Goal: Check status: Check status

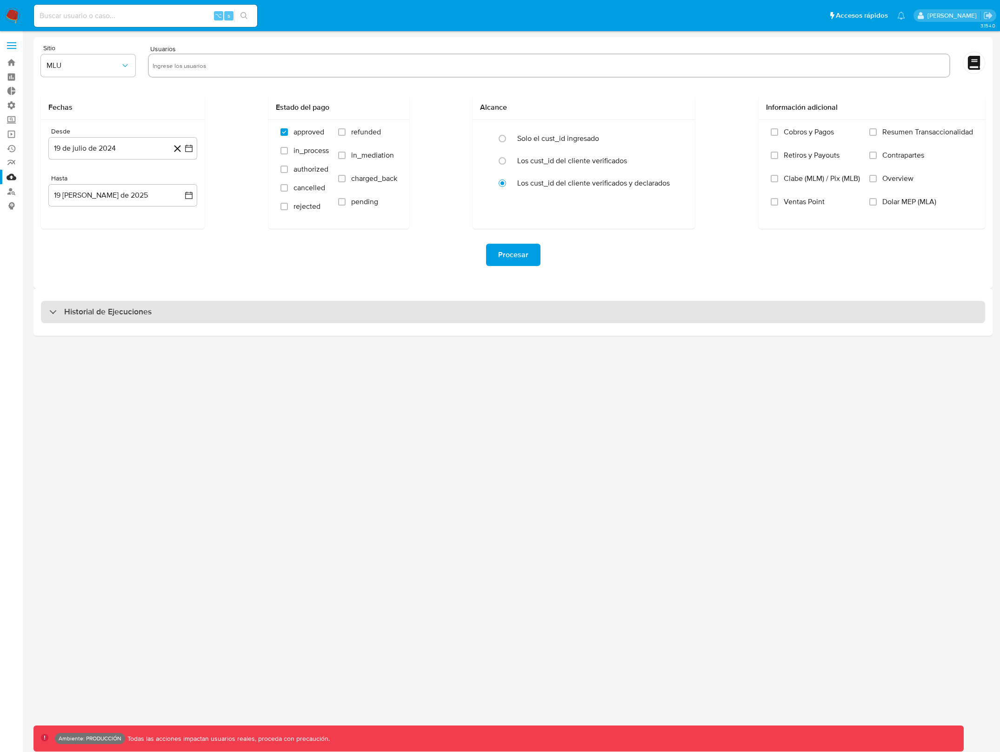
click at [367, 322] on div "Historial de Ejecuciones" at bounding box center [513, 312] width 944 height 22
select select "10"
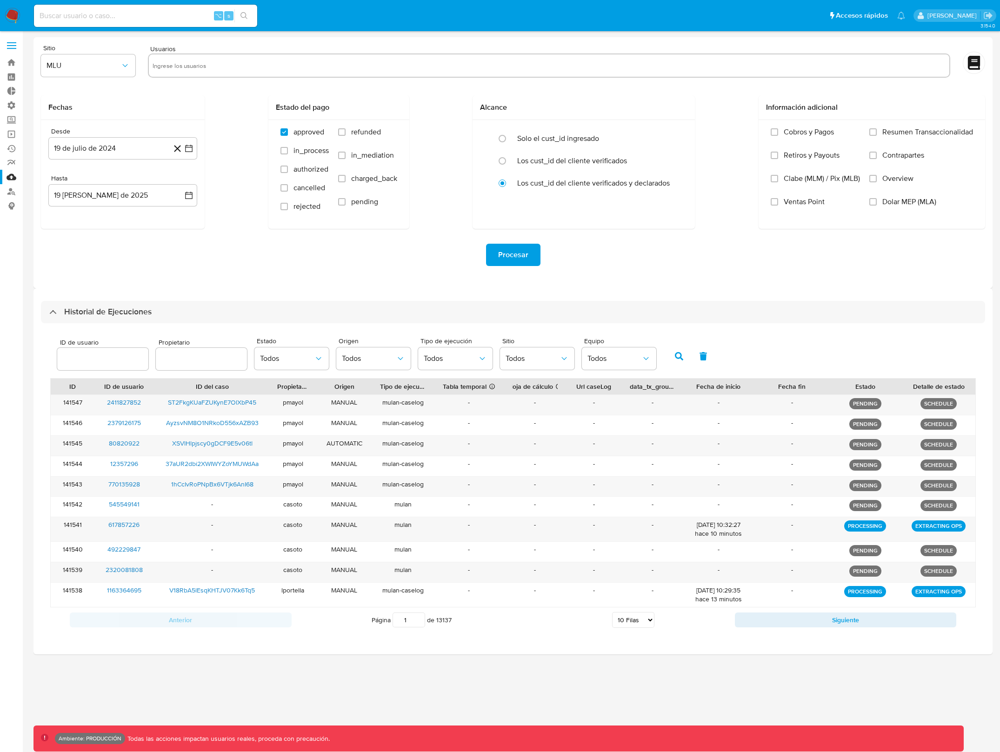
click at [112, 357] on input "number" at bounding box center [102, 359] width 91 height 12
type input "190513724"
click at [667, 357] on button "button" at bounding box center [679, 356] width 24 height 22
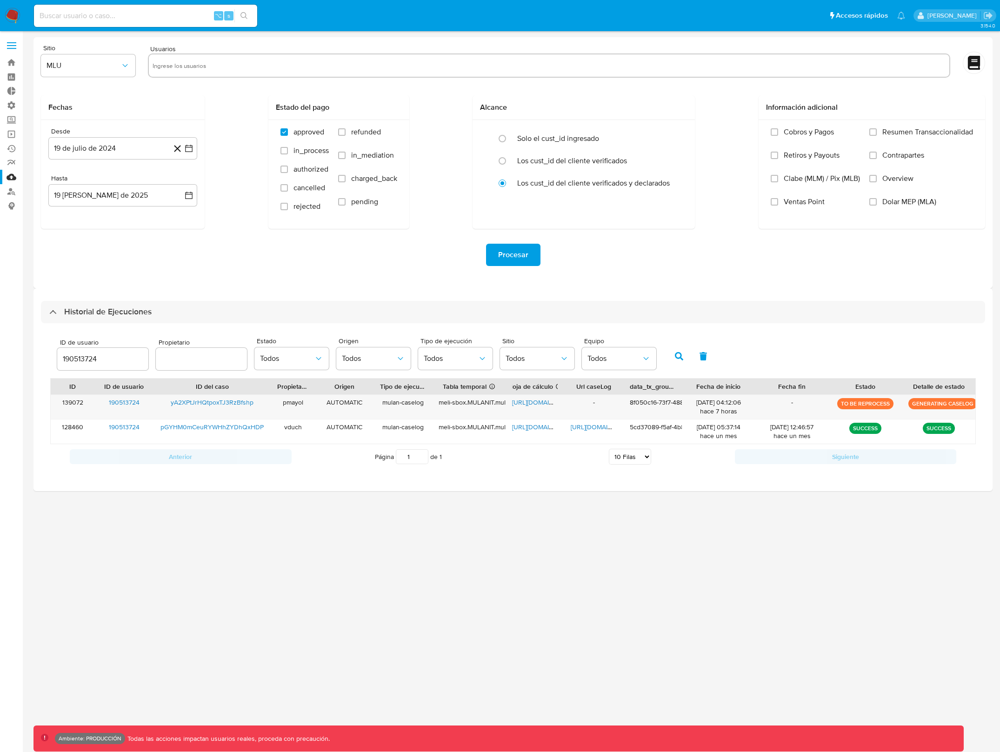
click at [674, 363] on button "button" at bounding box center [679, 356] width 24 height 22
click at [674, 362] on button "button" at bounding box center [679, 356] width 24 height 22
click at [675, 354] on icon "button" at bounding box center [679, 356] width 8 height 8
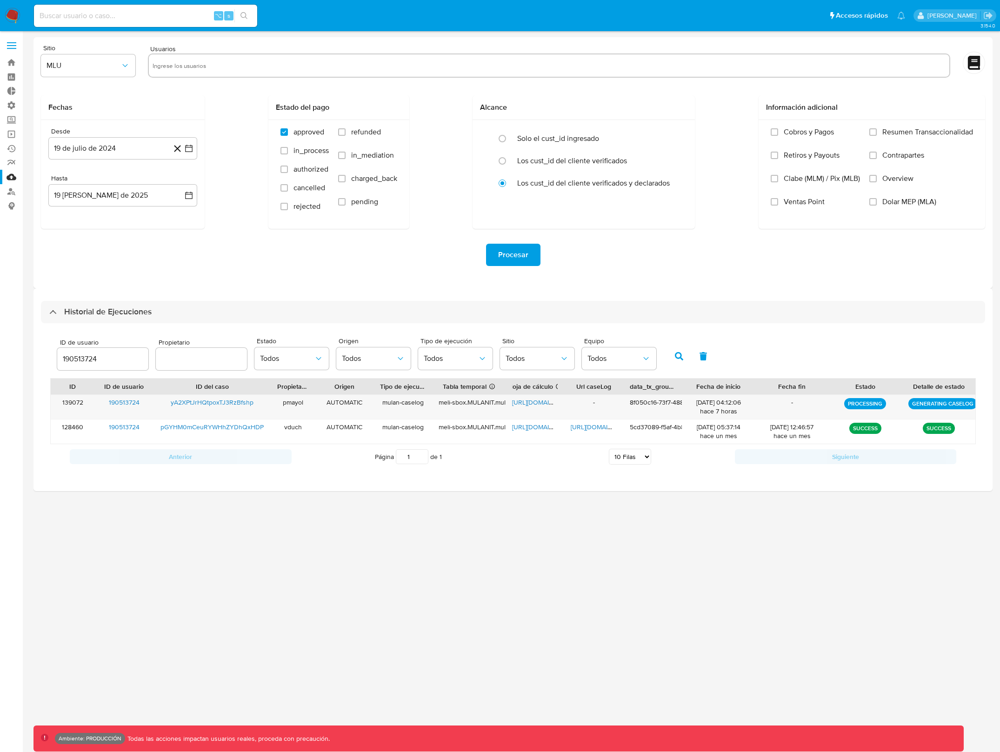
click at [675, 354] on icon "button" at bounding box center [679, 356] width 8 height 8
click at [675, 353] on icon "button" at bounding box center [679, 356] width 8 height 8
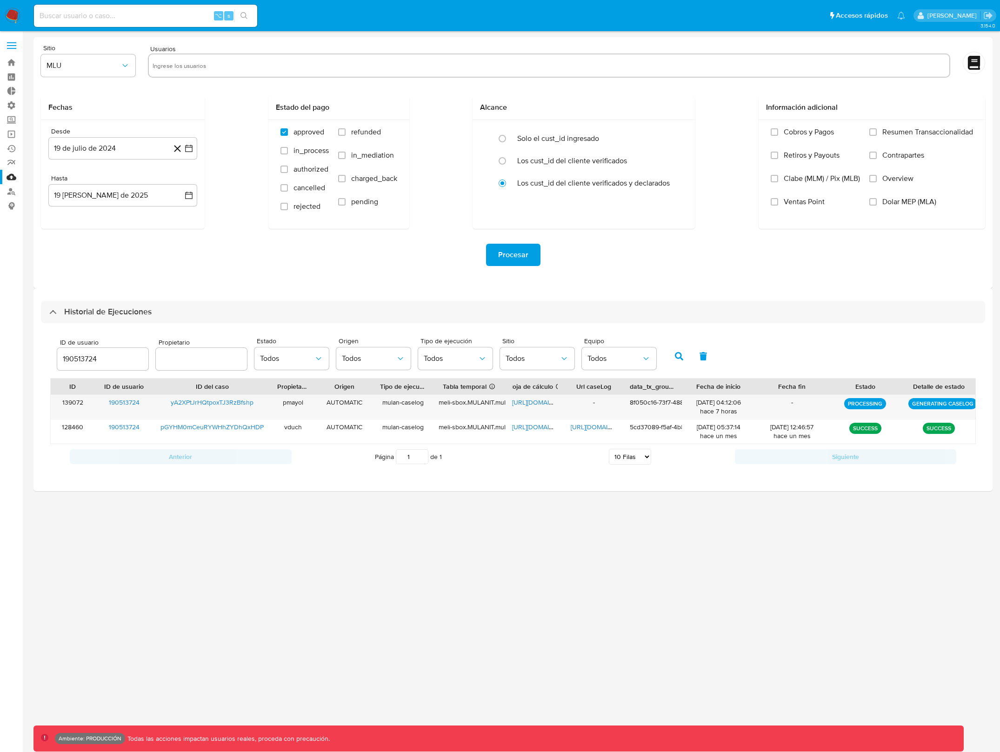
click at [675, 353] on icon "button" at bounding box center [679, 356] width 8 height 8
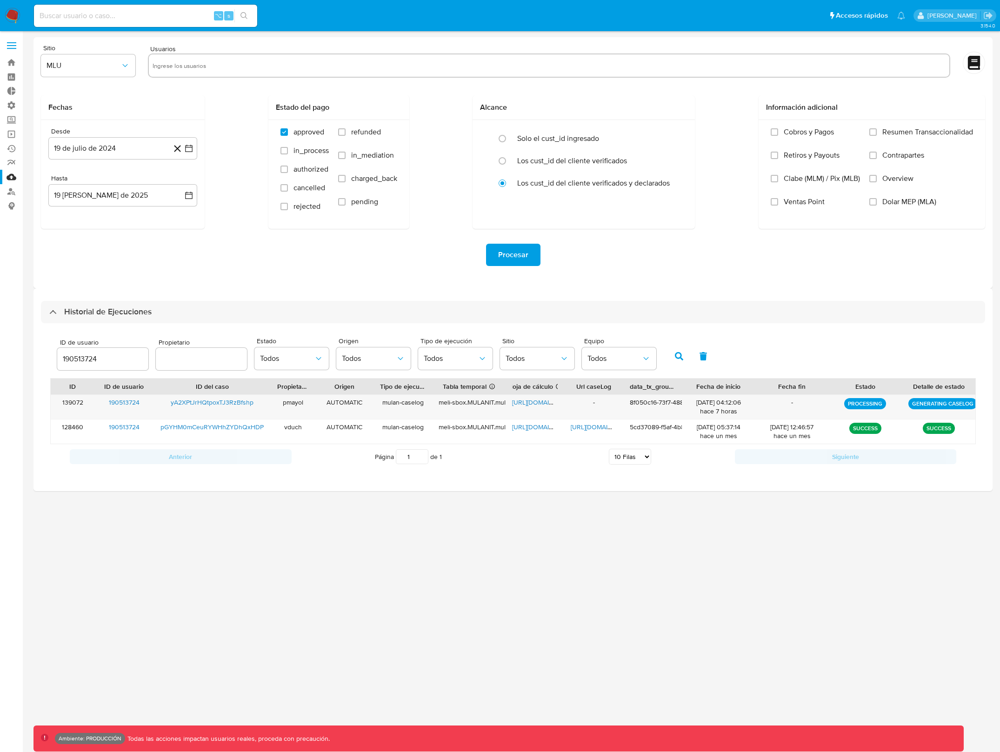
click at [675, 353] on icon "button" at bounding box center [679, 356] width 8 height 8
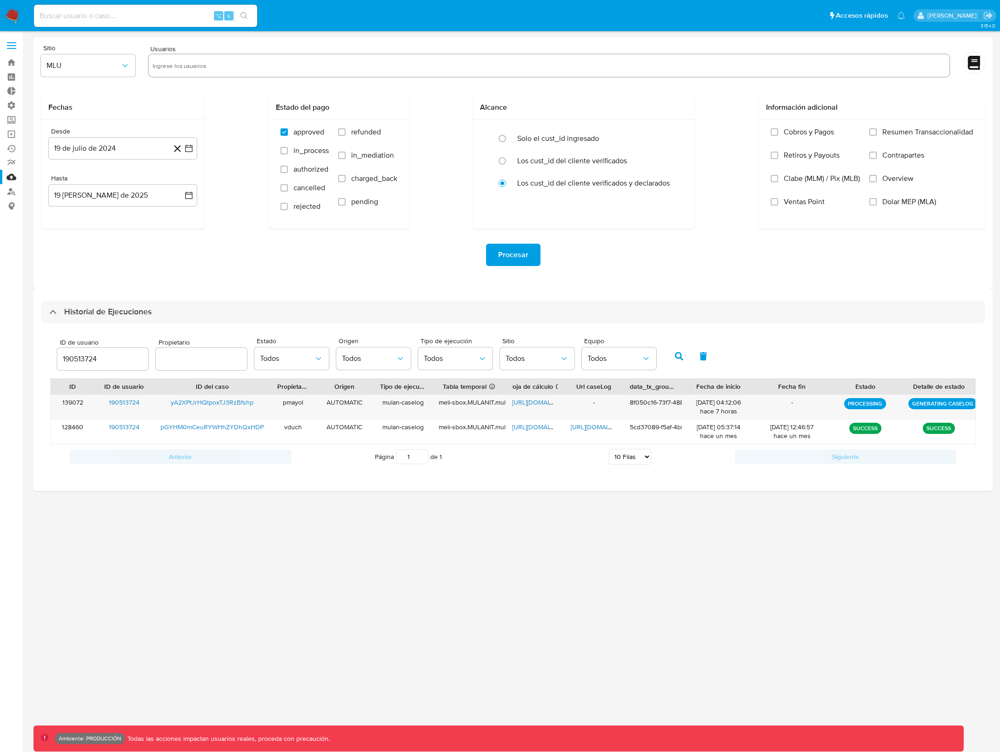
click at [683, 349] on button "button" at bounding box center [679, 356] width 24 height 22
click at [75, 399] on div "139072" at bounding box center [73, 407] width 44 height 24
click at [670, 361] on button "button" at bounding box center [679, 356] width 24 height 22
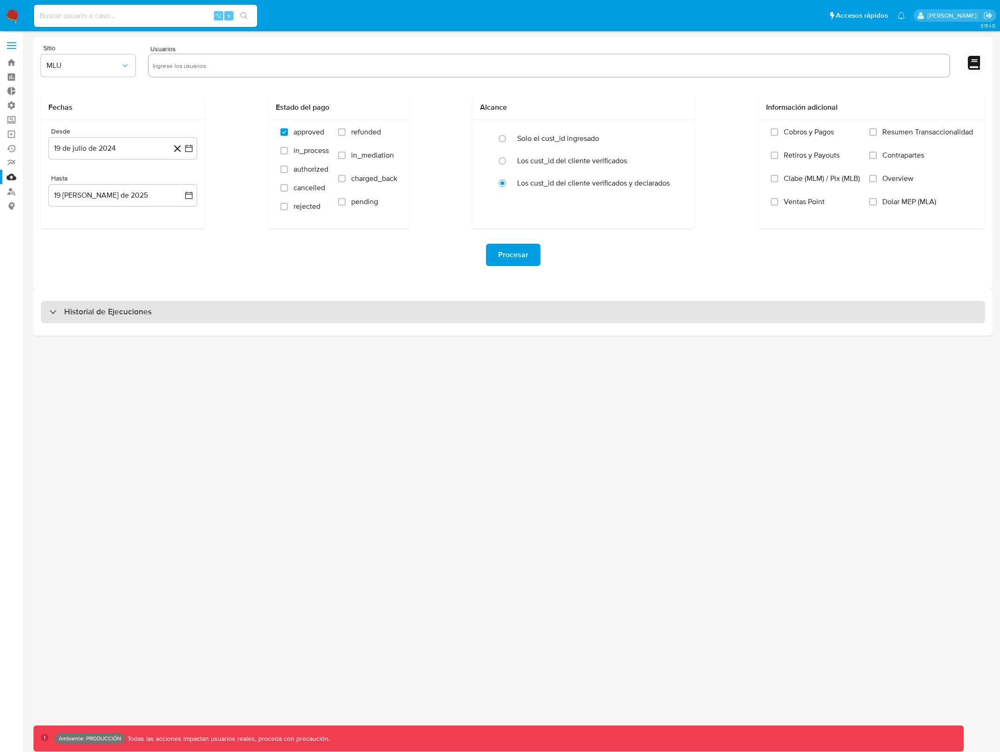
click at [395, 305] on div "Historial de Ejecuciones" at bounding box center [513, 312] width 944 height 22
select select "10"
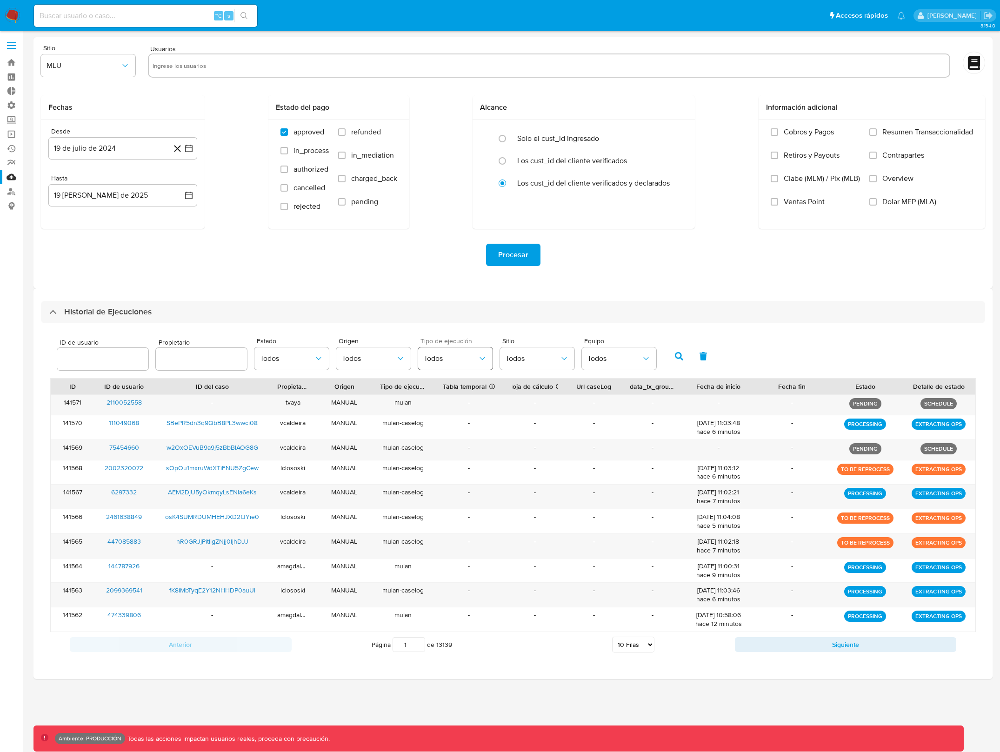
click at [456, 355] on span "Todos" at bounding box center [451, 358] width 54 height 9
click at [457, 429] on span "Mulan+CaseLog" at bounding box center [450, 427] width 52 height 9
click at [369, 349] on button "Todos" at bounding box center [373, 359] width 74 height 22
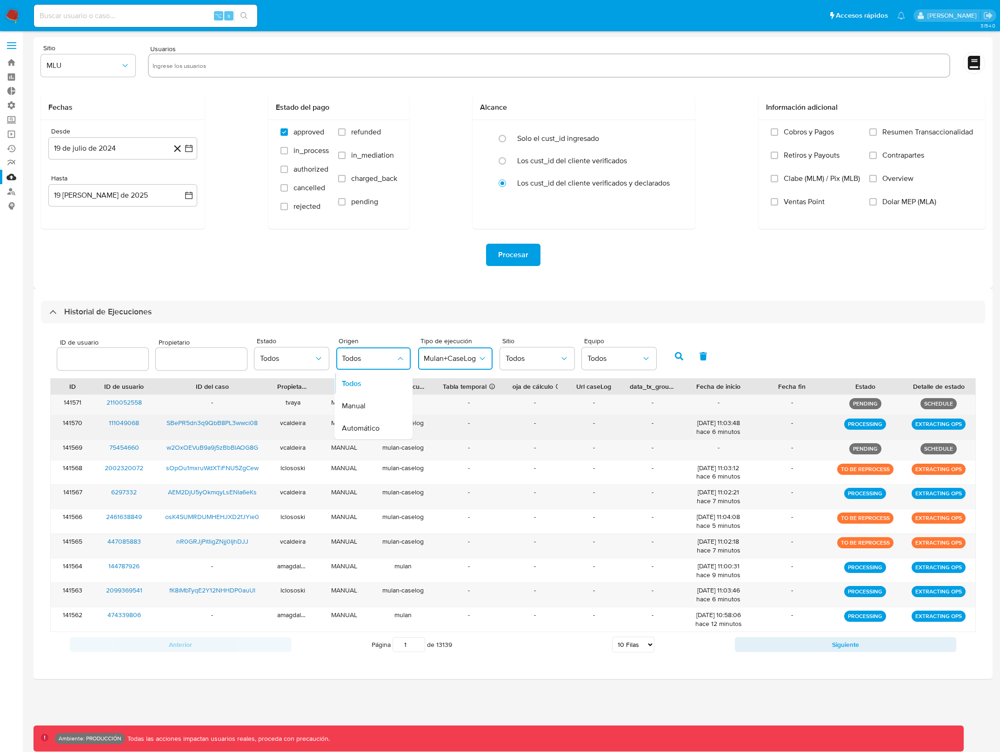
click at [374, 423] on div "Automático" at bounding box center [369, 428] width 54 height 22
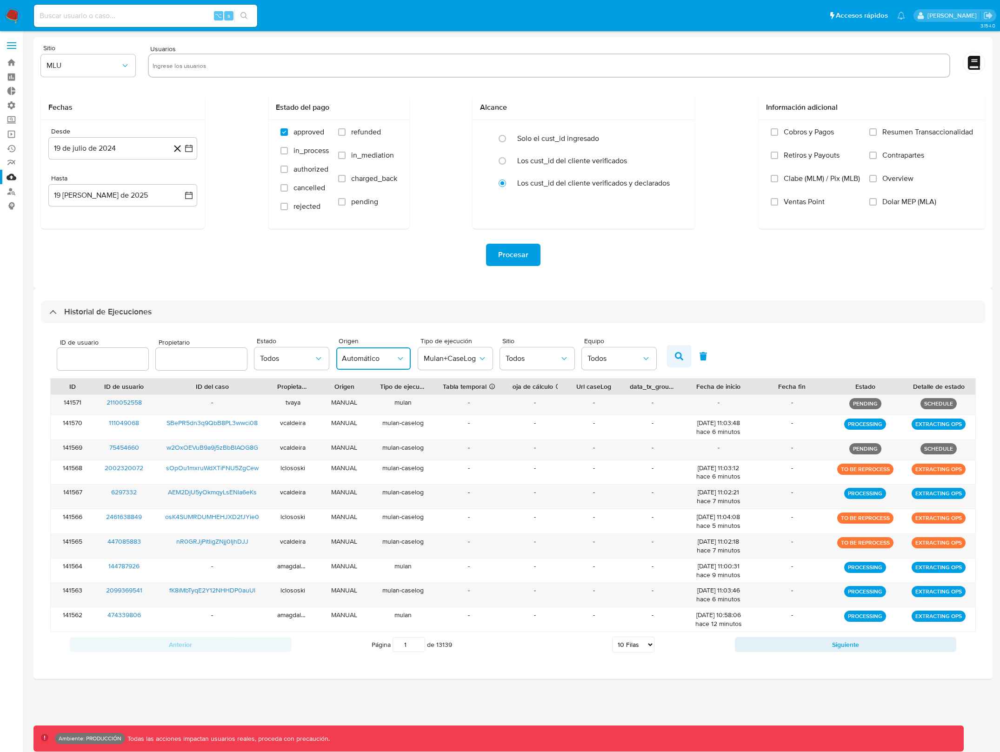
click at [672, 361] on button "button" at bounding box center [679, 356] width 24 height 22
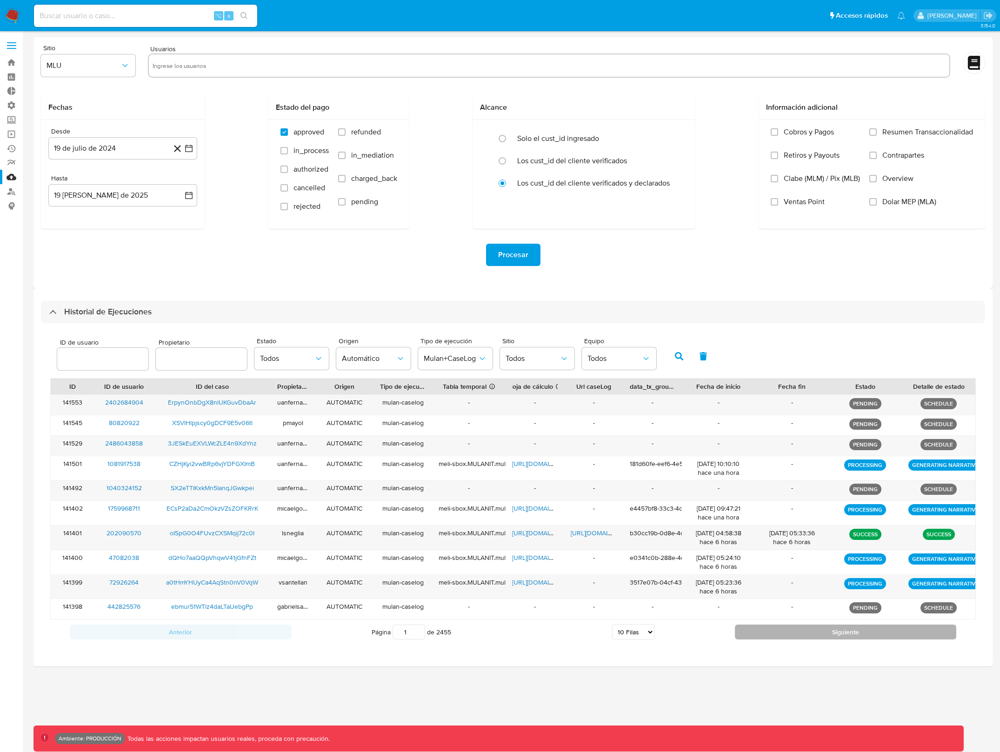
click at [898, 631] on button "Siguiente" at bounding box center [846, 632] width 222 height 15
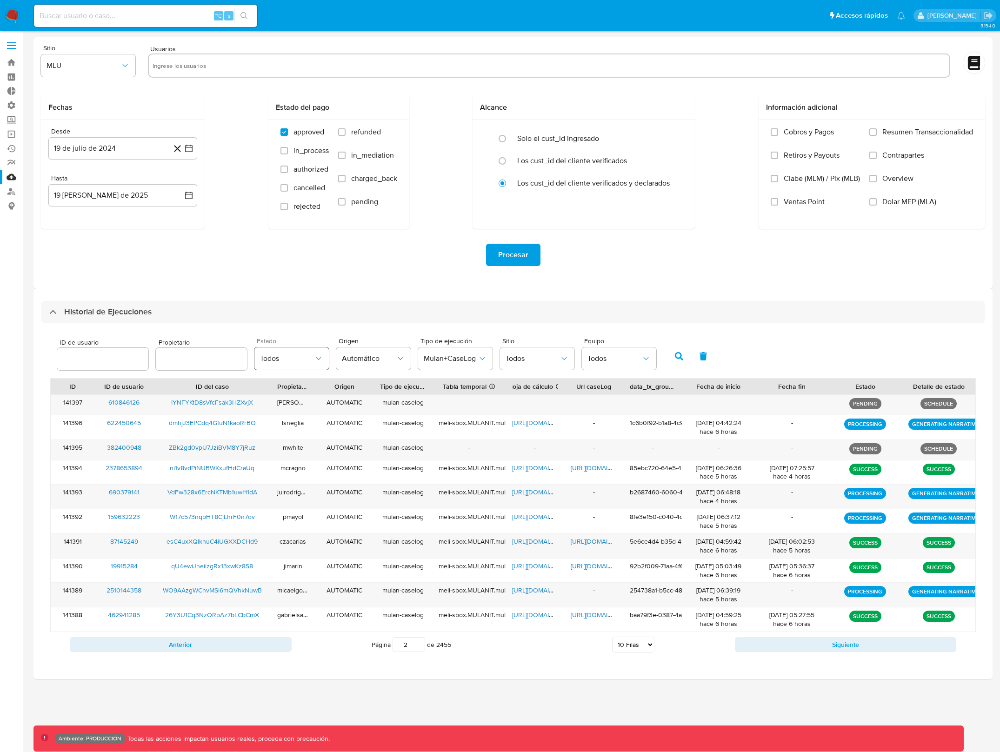
click at [279, 361] on span "Todos" at bounding box center [287, 358] width 54 height 9
click at [310, 452] on li "TO BE REPROCESS" at bounding box center [290, 455] width 74 height 32
click at [672, 349] on button "button" at bounding box center [679, 356] width 24 height 22
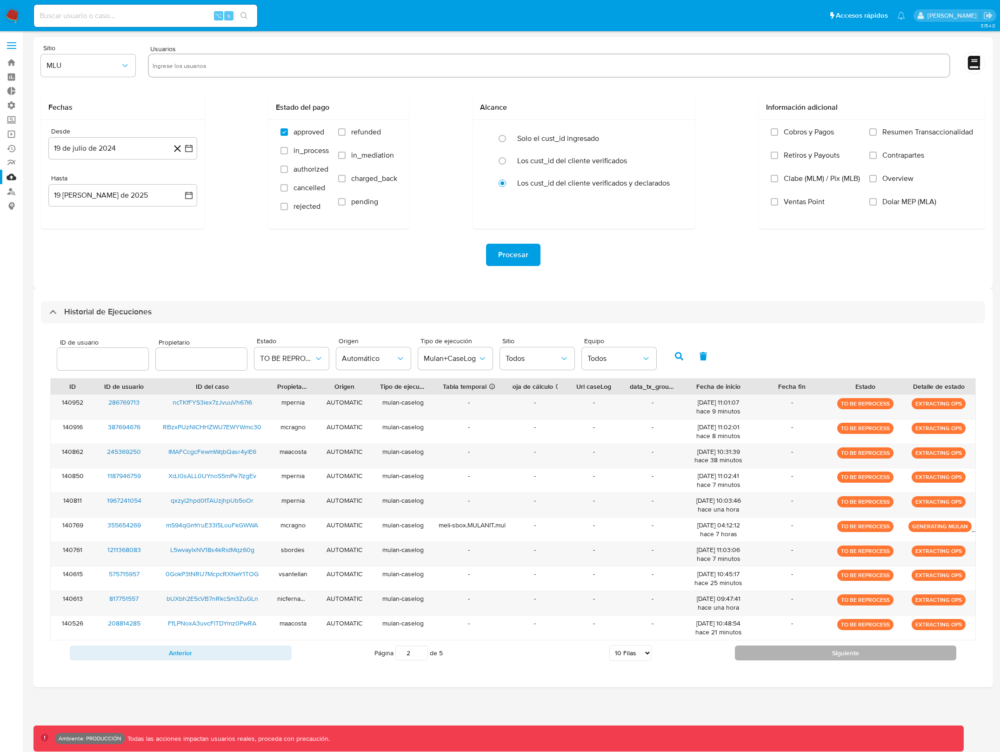
click at [896, 657] on button "Siguiente" at bounding box center [846, 653] width 222 height 15
type input "5"
